Goal: Task Accomplishment & Management: Manage account settings

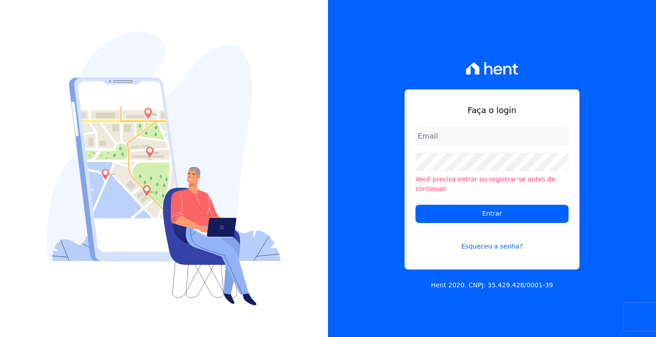
type input "[EMAIL_ADDRESS][DOMAIN_NAME]"
click at [449, 138] on input "[EMAIL_ADDRESS][DOMAIN_NAME]" at bounding box center [492, 136] width 153 height 18
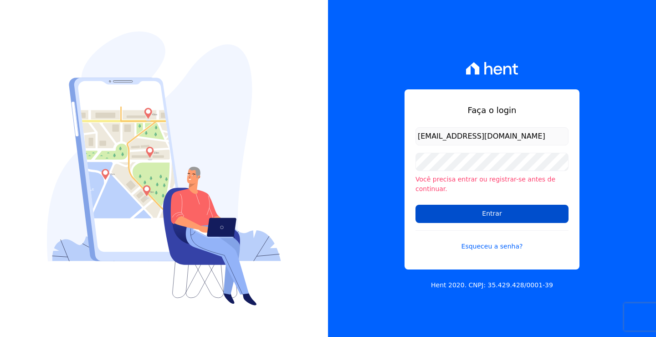
click at [452, 211] on input "Entrar" at bounding box center [492, 214] width 153 height 18
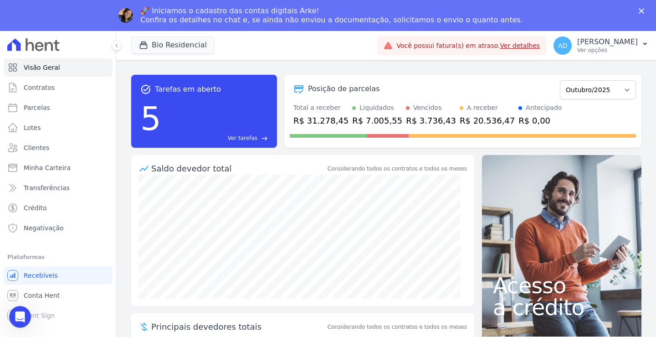
click at [32, 264] on li "Plataformas Você não possui Hent Sign ativado. Para saber mais, fale com a equi…" at bounding box center [58, 288] width 102 height 73
click at [36, 292] on span "Conta Hent" at bounding box center [42, 295] width 36 height 9
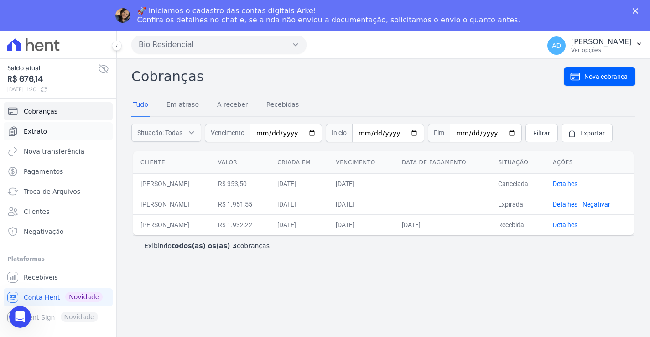
click at [29, 125] on link "Extrato" at bounding box center [58, 131] width 109 height 18
